Goal: Find specific page/section

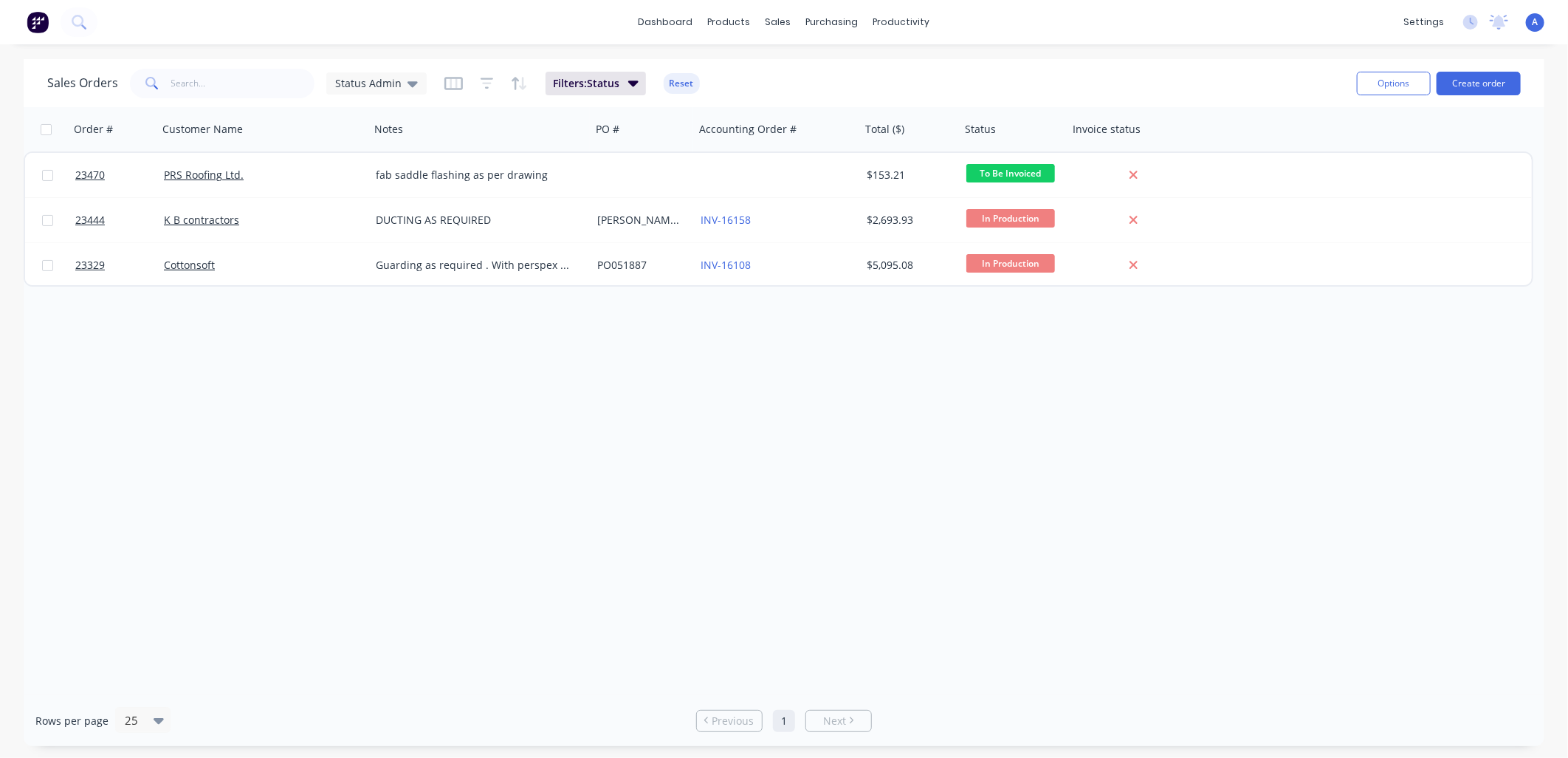
click at [98, 221] on span "23444" at bounding box center [90, 220] width 29 height 15
click at [810, 97] on div "Customers" at bounding box center [829, 100] width 53 height 13
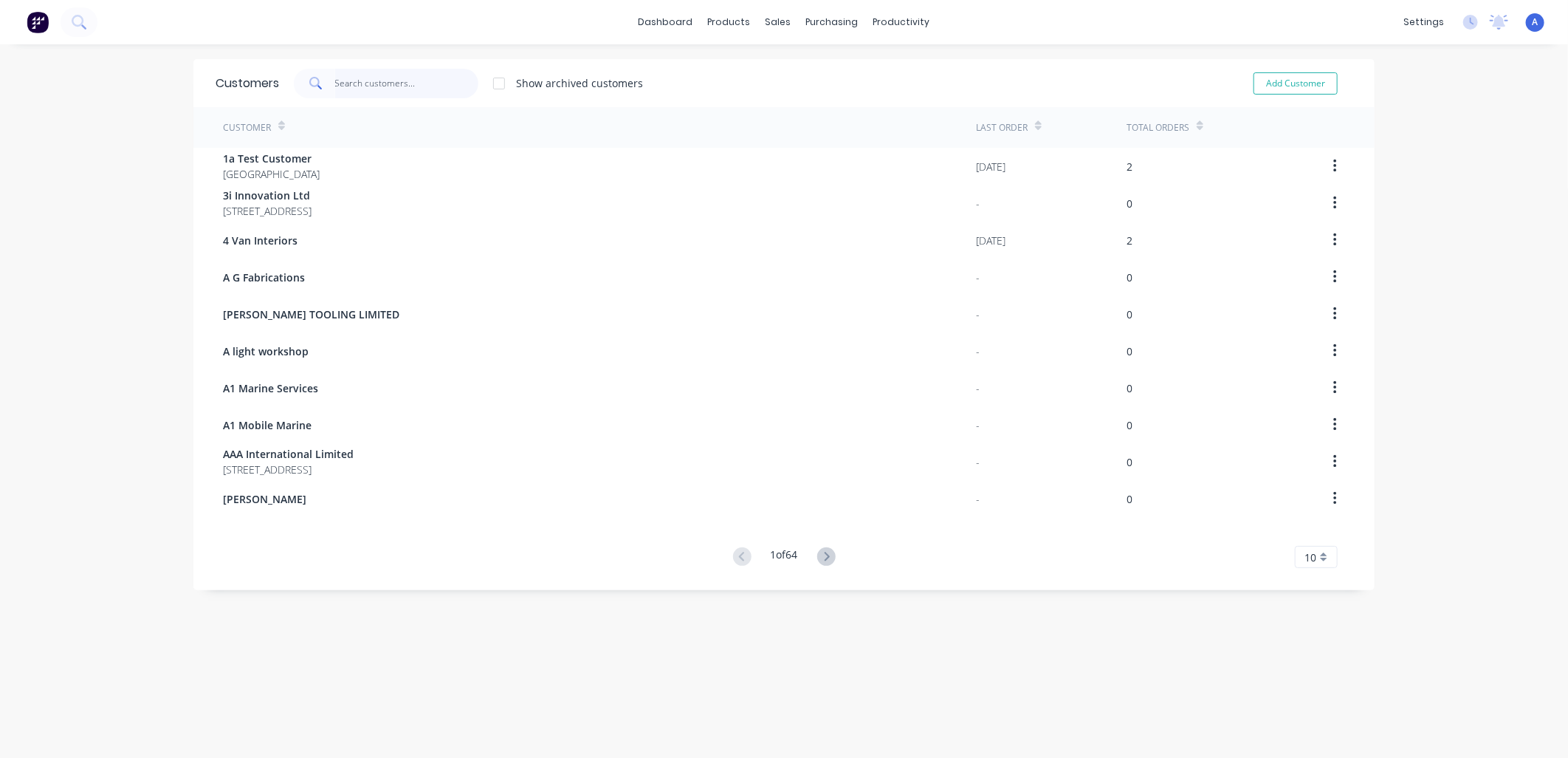
click at [338, 83] on input "text" at bounding box center [406, 83] width 144 height 29
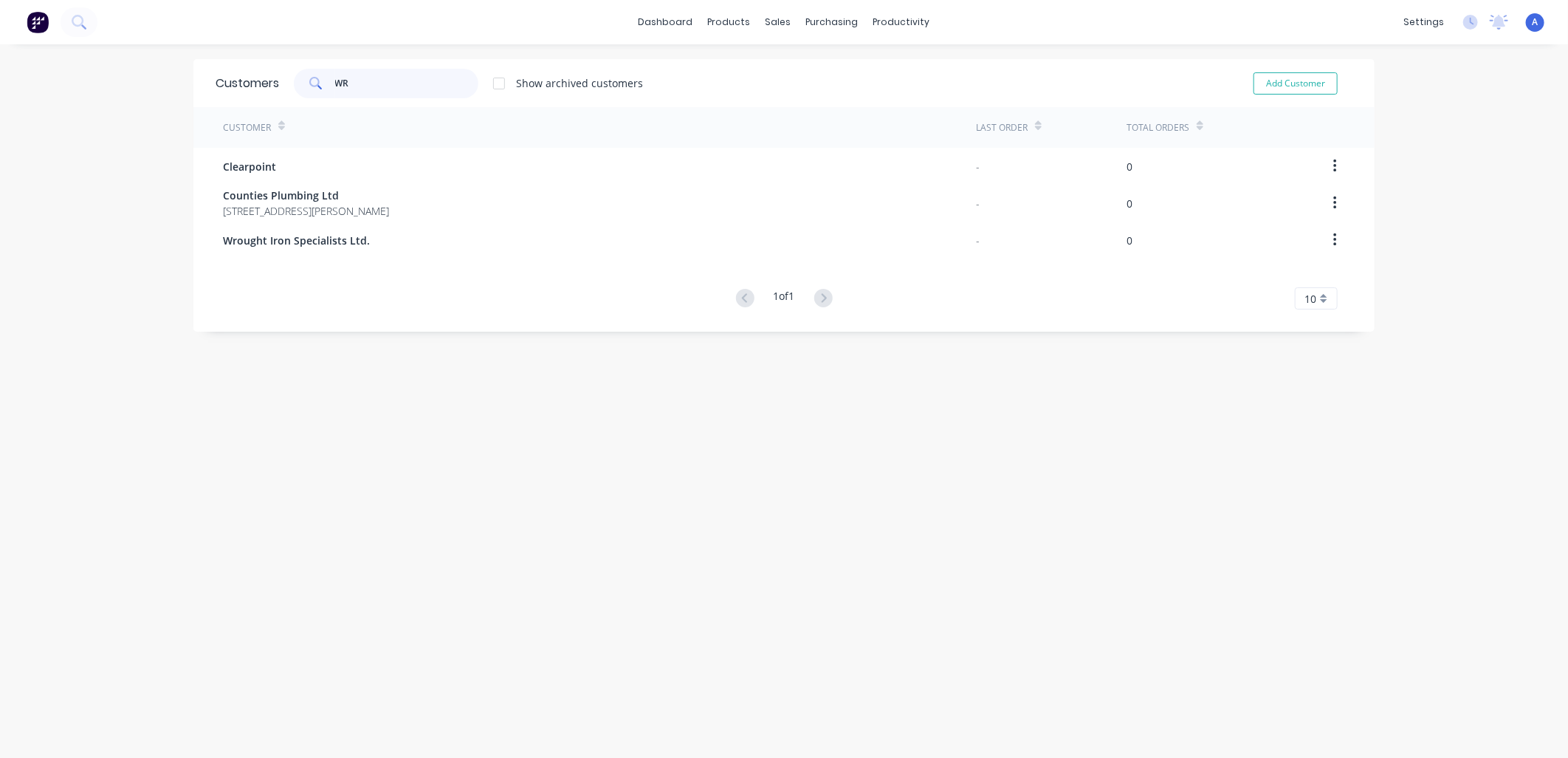
type input "WR"
click at [303, 237] on span "Wrought Iron Specialists Ltd." at bounding box center [296, 240] width 147 height 15
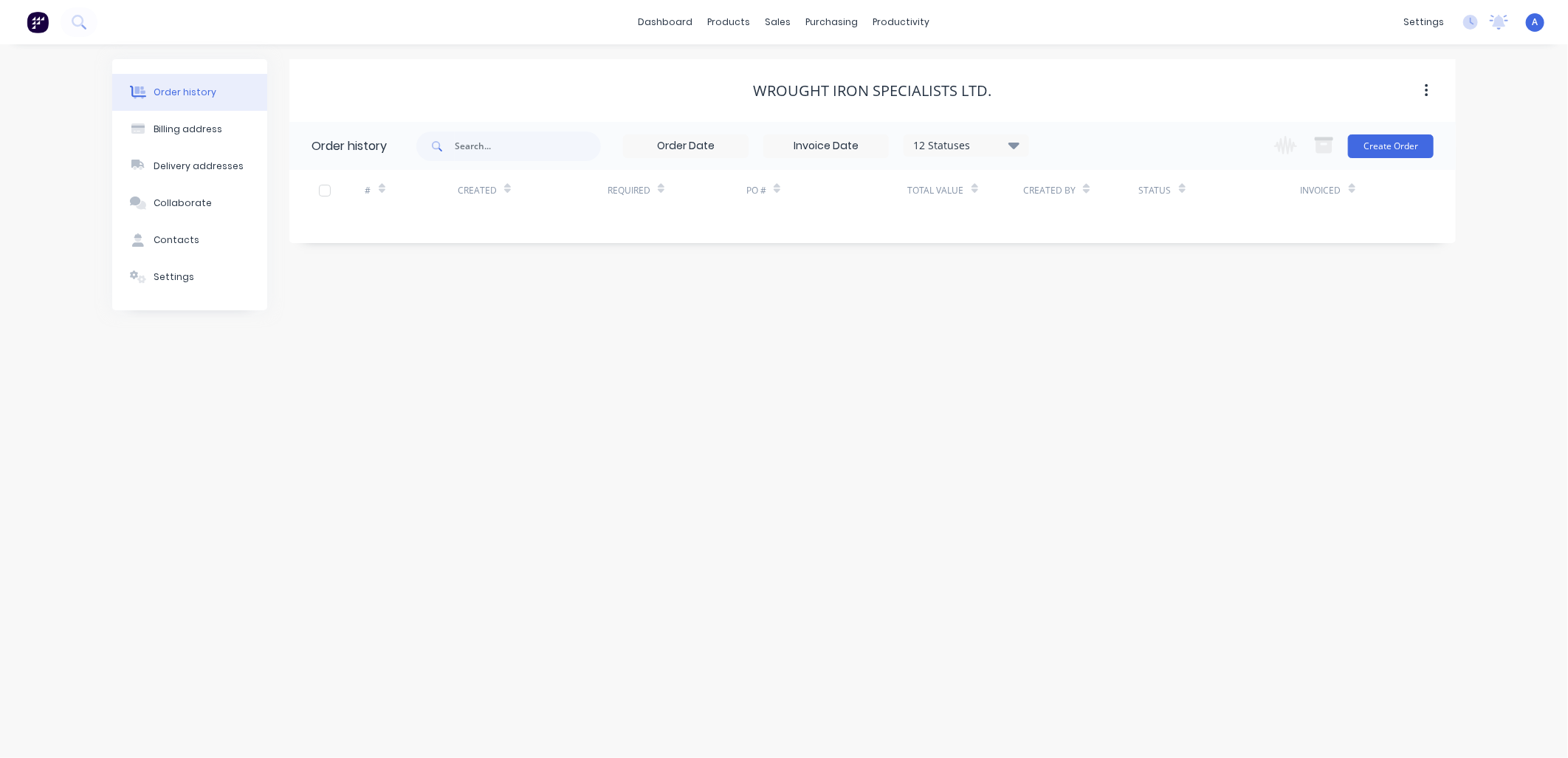
click at [215, 245] on button "Contacts" at bounding box center [189, 239] width 155 height 37
select select "AU"
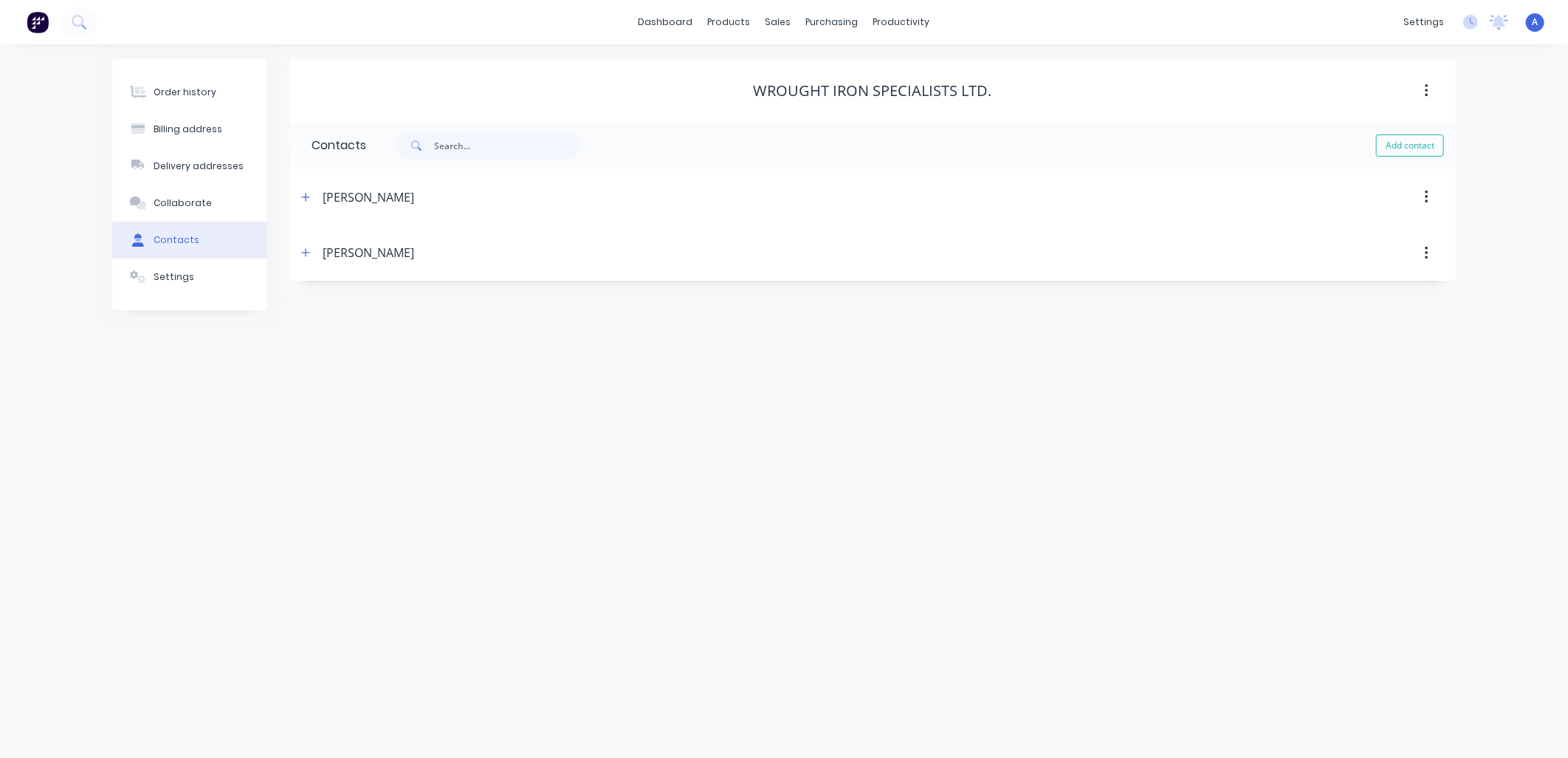
click at [313, 194] on button "button" at bounding box center [306, 197] width 19 height 19
